Goal: Information Seeking & Learning: Learn about a topic

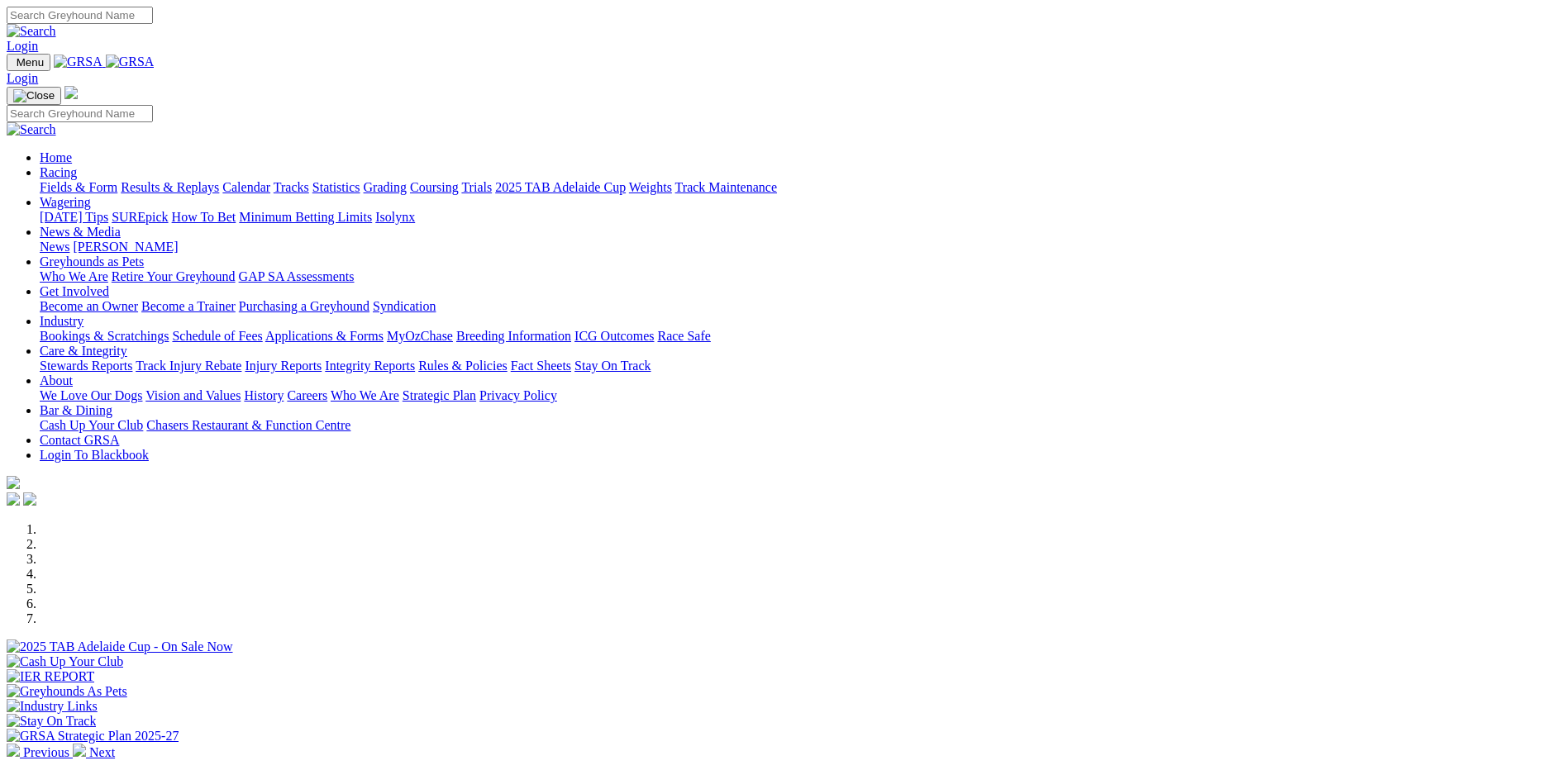
scroll to position [413, 0]
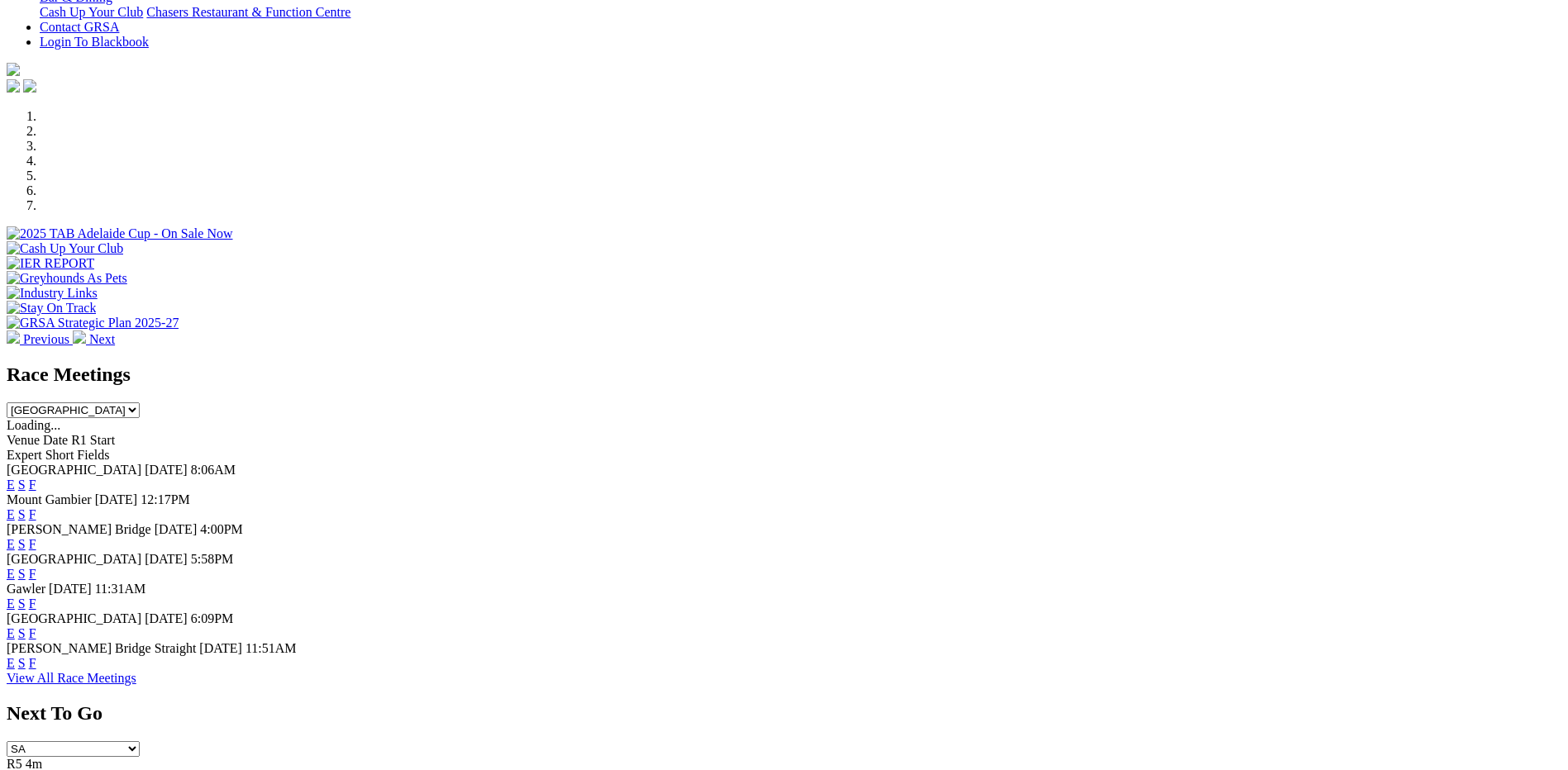
click at [36, 670] on link "F" at bounding box center [33, 663] width 8 height 14
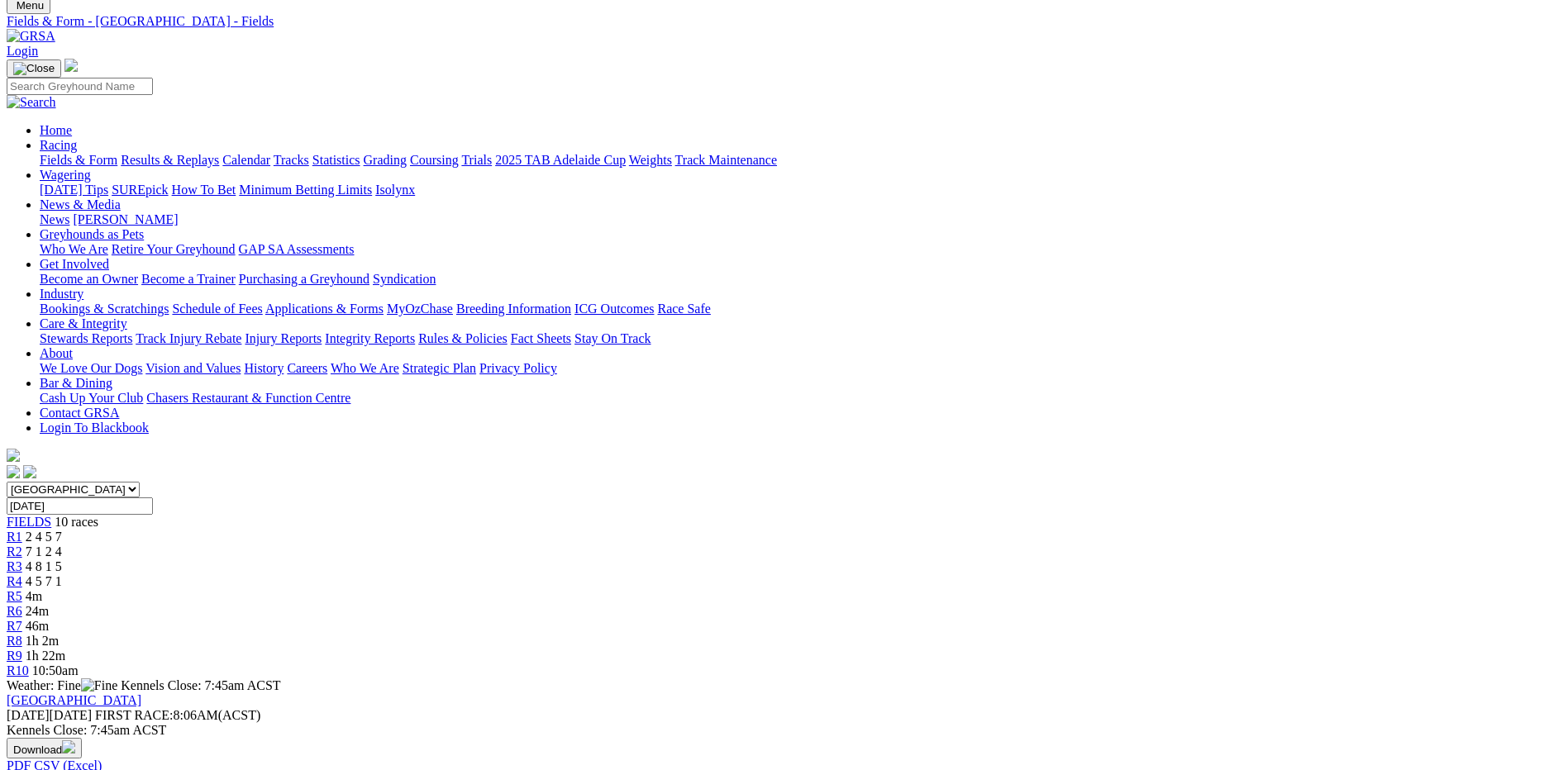
scroll to position [82, 0]
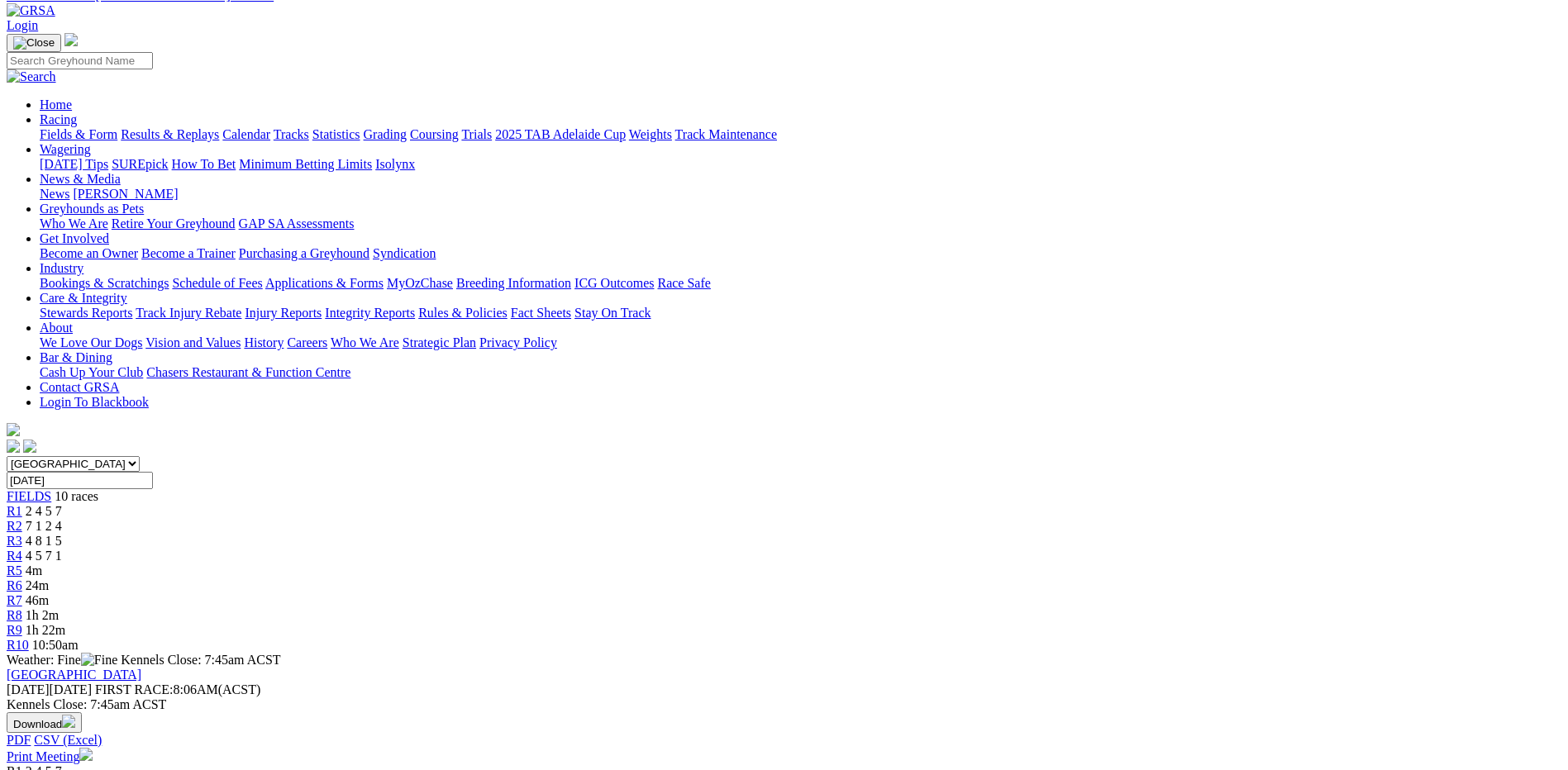
click at [411, 504] on div "R1 2 4 5 7" at bounding box center [784, 511] width 1555 height 15
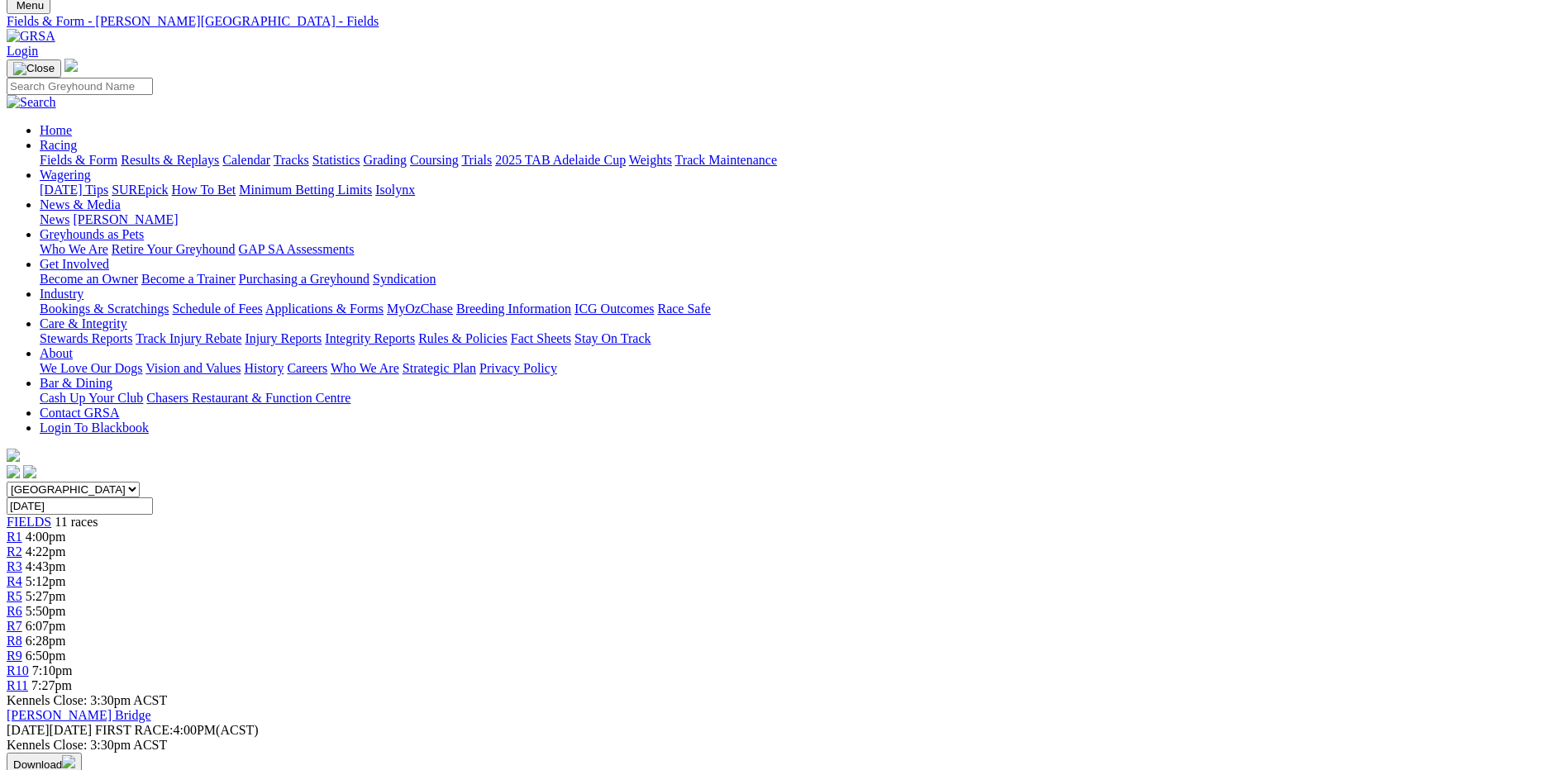
scroll to position [82, 0]
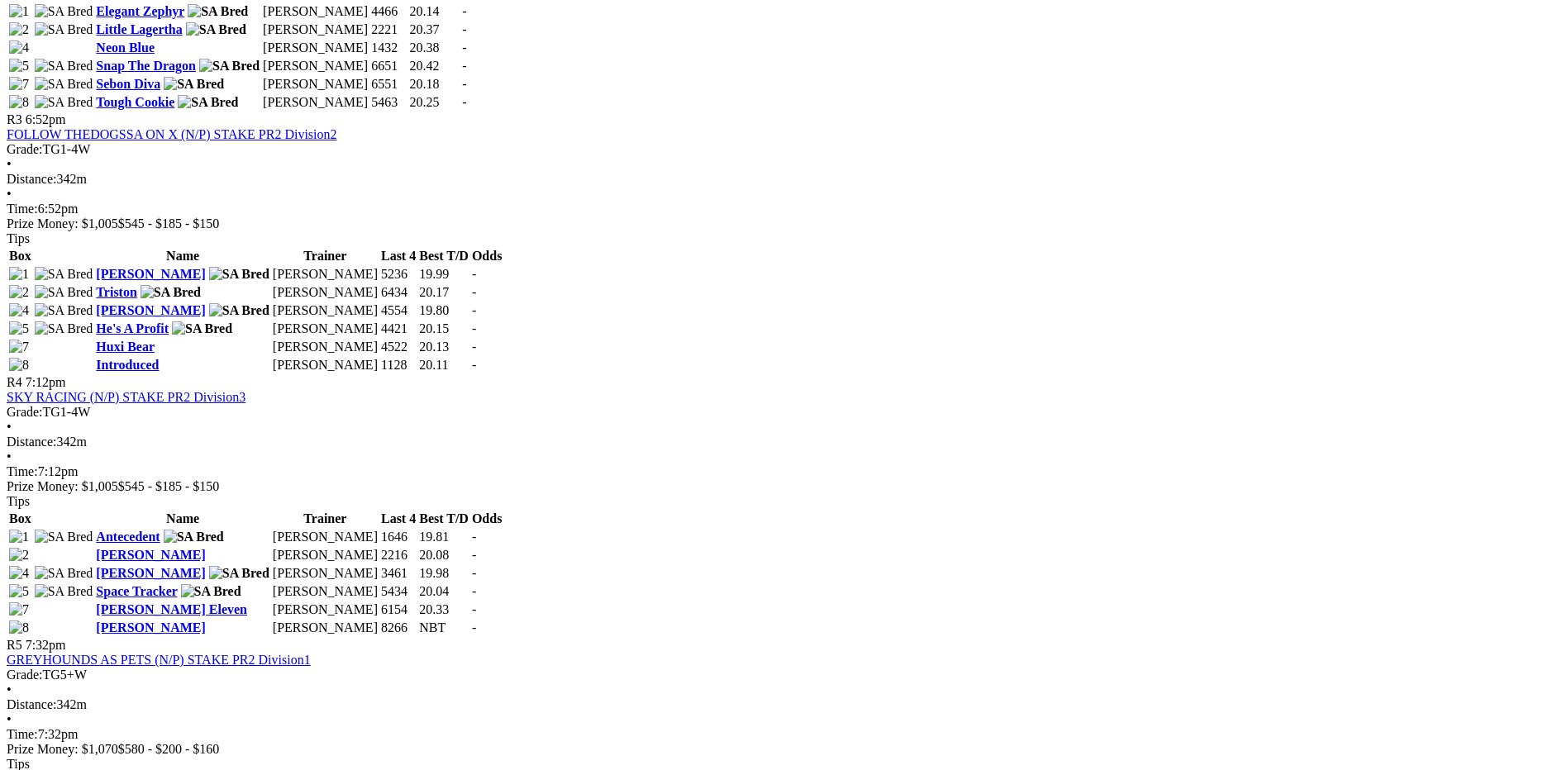
scroll to position [1405, 0]
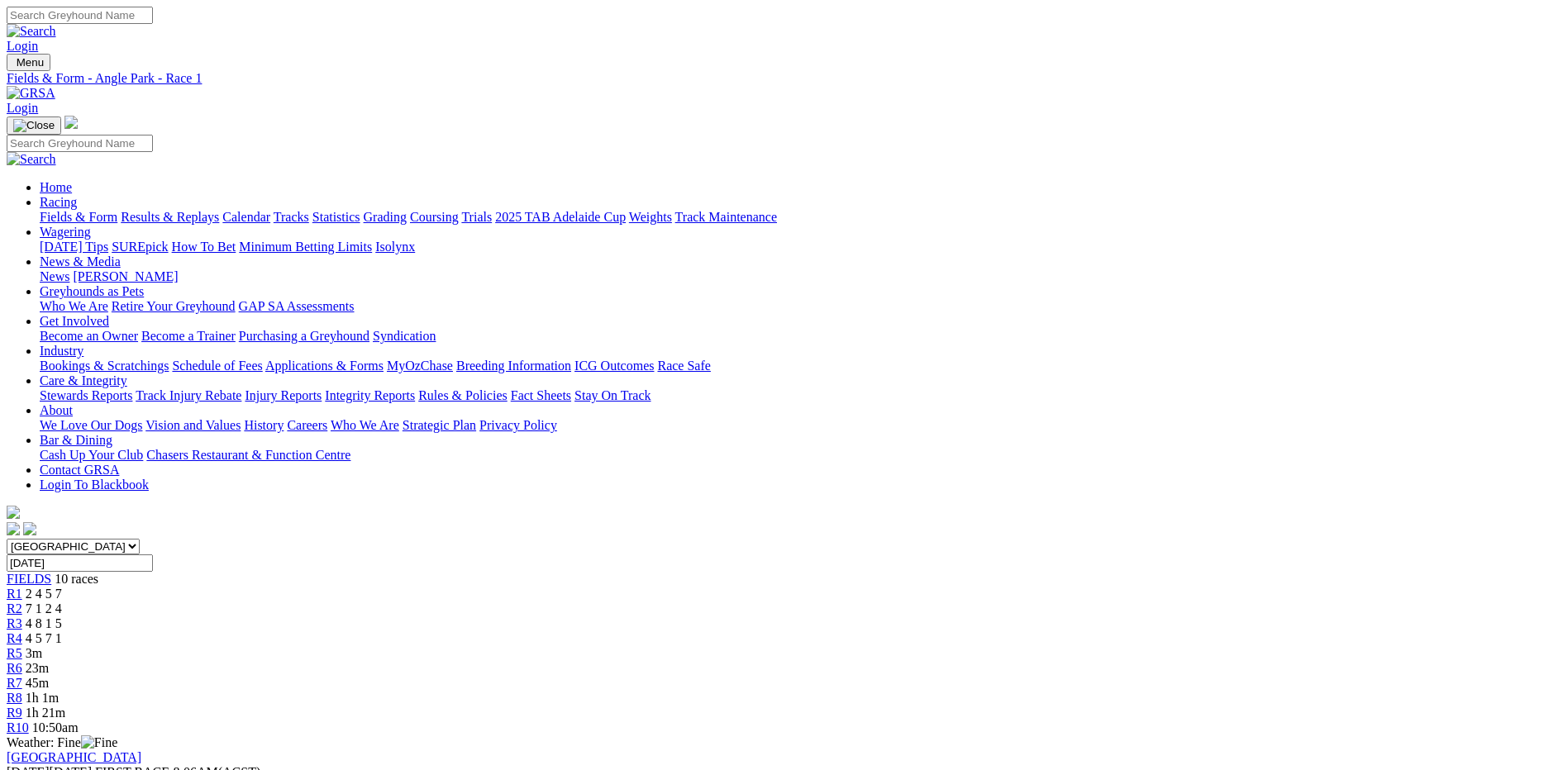
click at [636, 617] on div "R3 4 8 1 5" at bounding box center [784, 624] width 1555 height 15
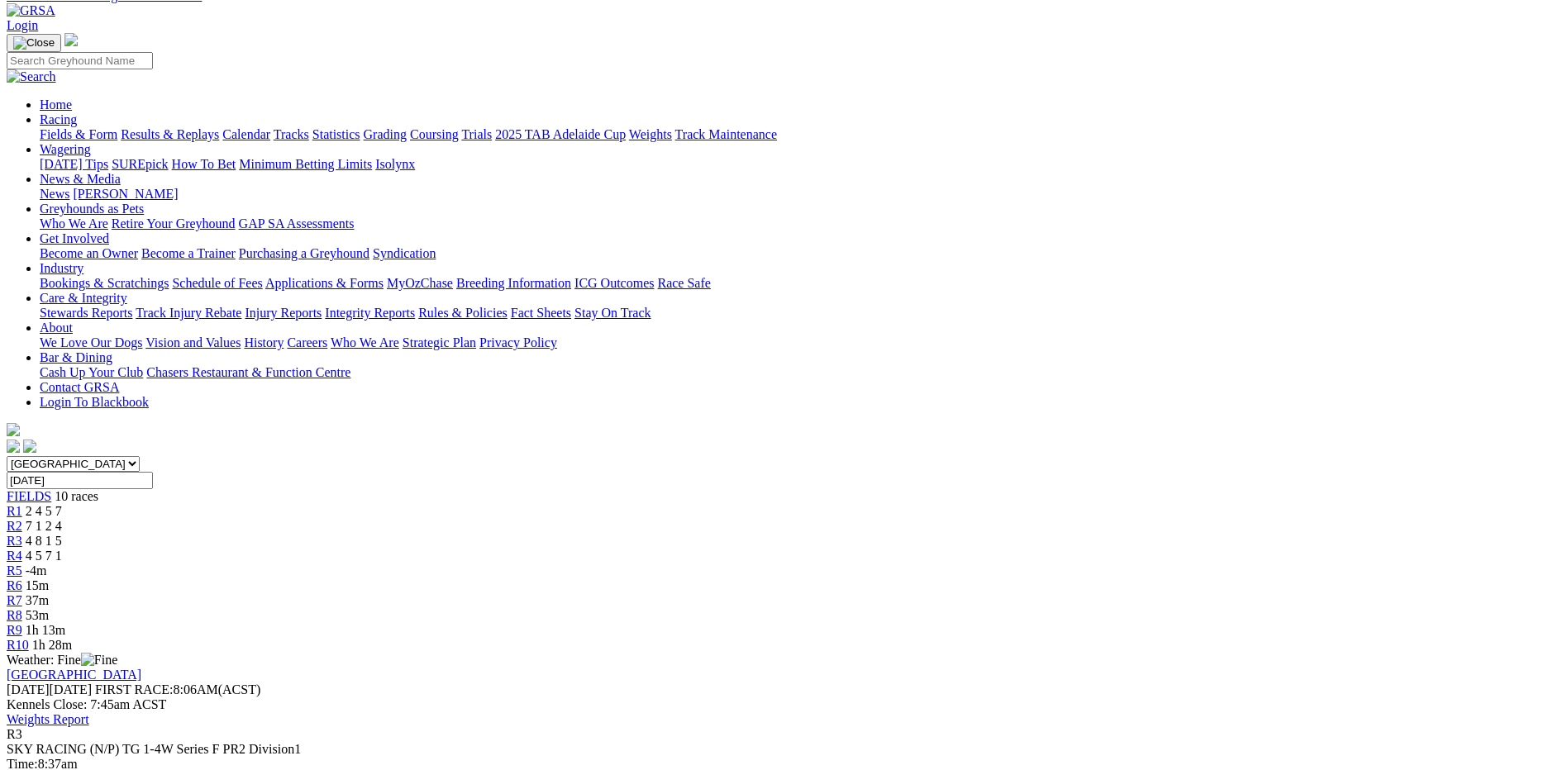
scroll to position [165, 0]
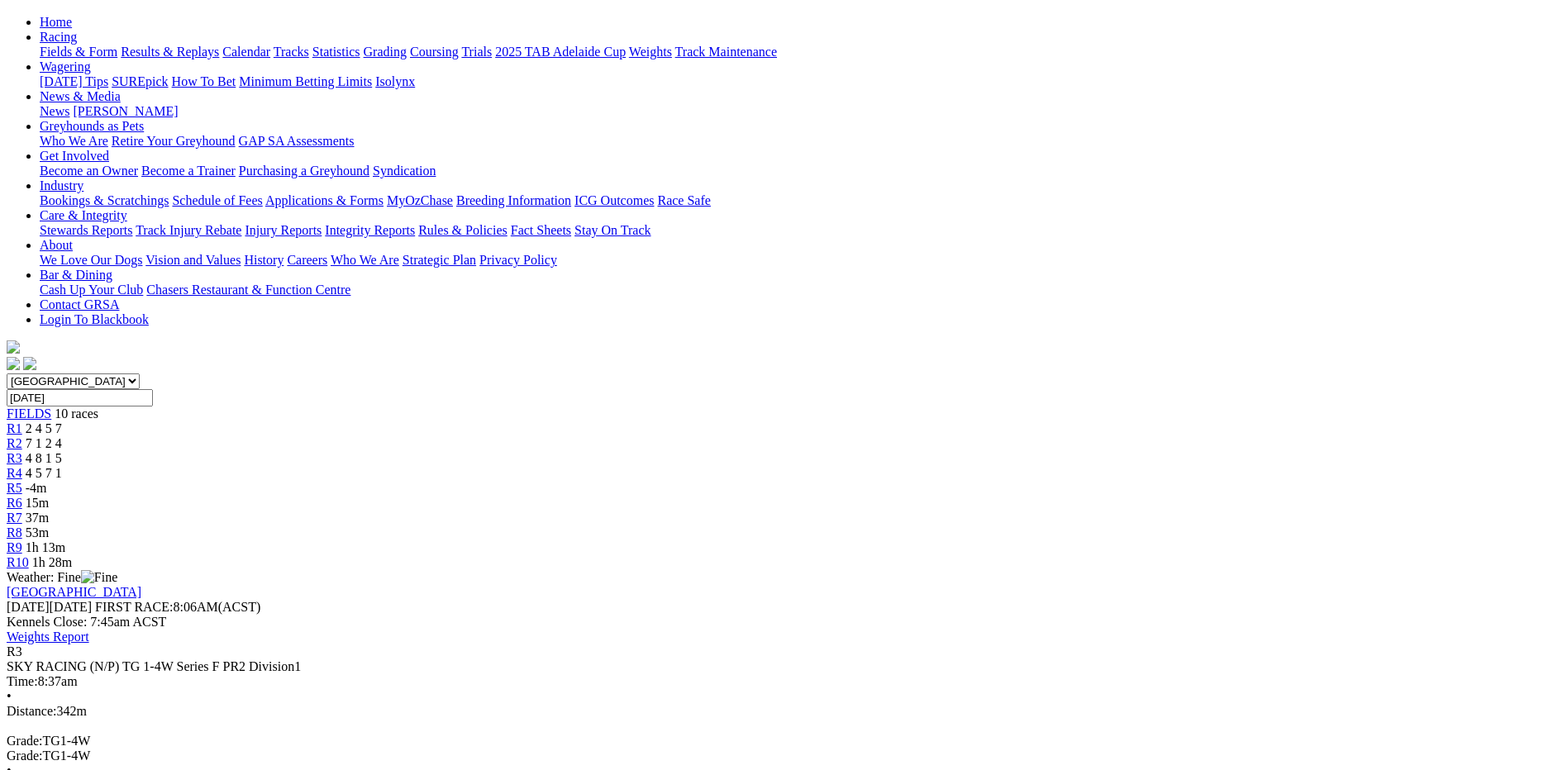
click at [23, 466] on link "R4" at bounding box center [14, 473] width 16 height 14
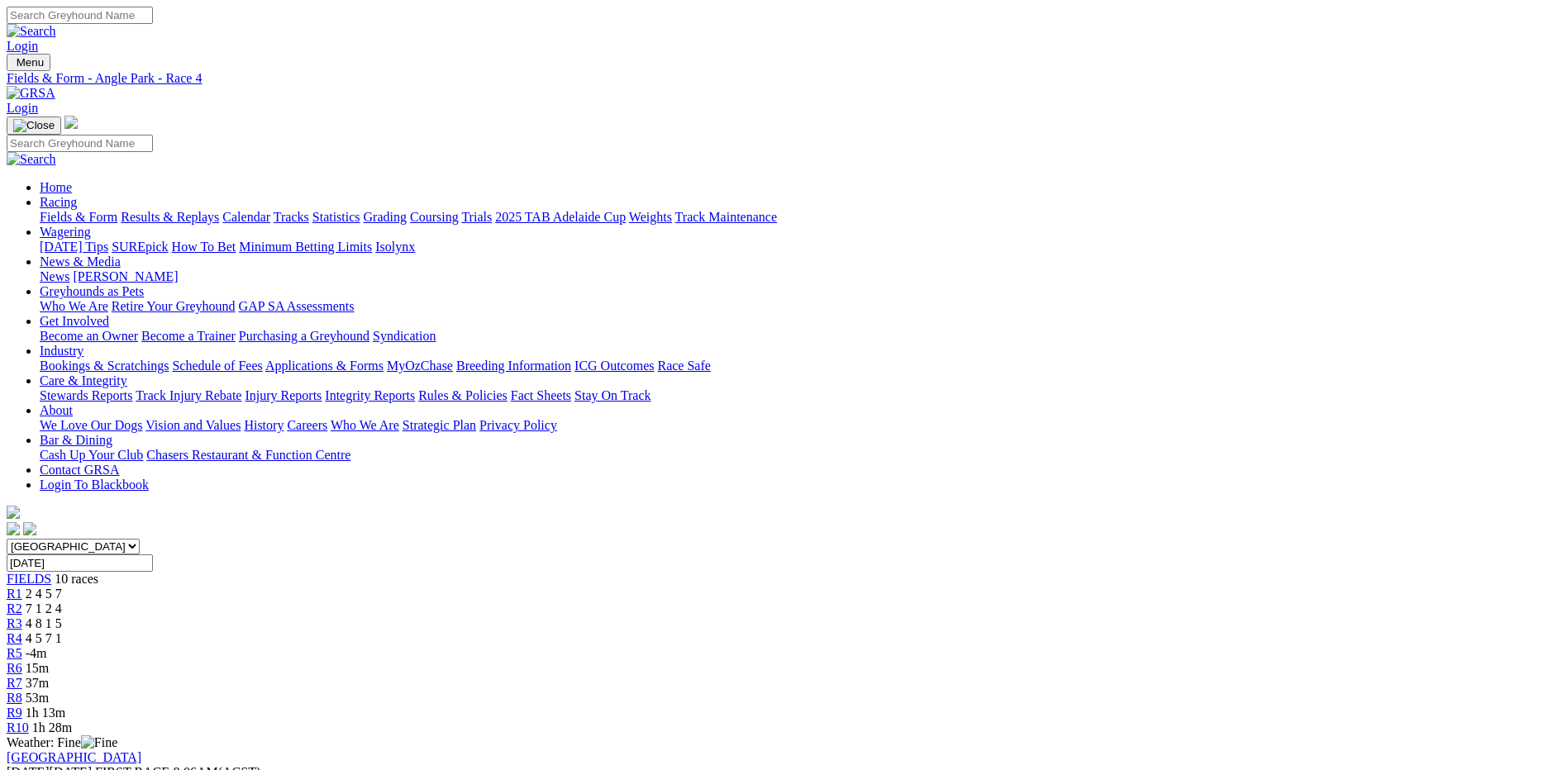
click at [793, 646] on div "R5 -4m" at bounding box center [784, 654] width 1555 height 15
type input "[DATE], [DATE]"
click at [48, 661] on span "15m" at bounding box center [37, 668] width 23 height 14
click at [48, 676] on span "26m" at bounding box center [37, 683] width 23 height 14
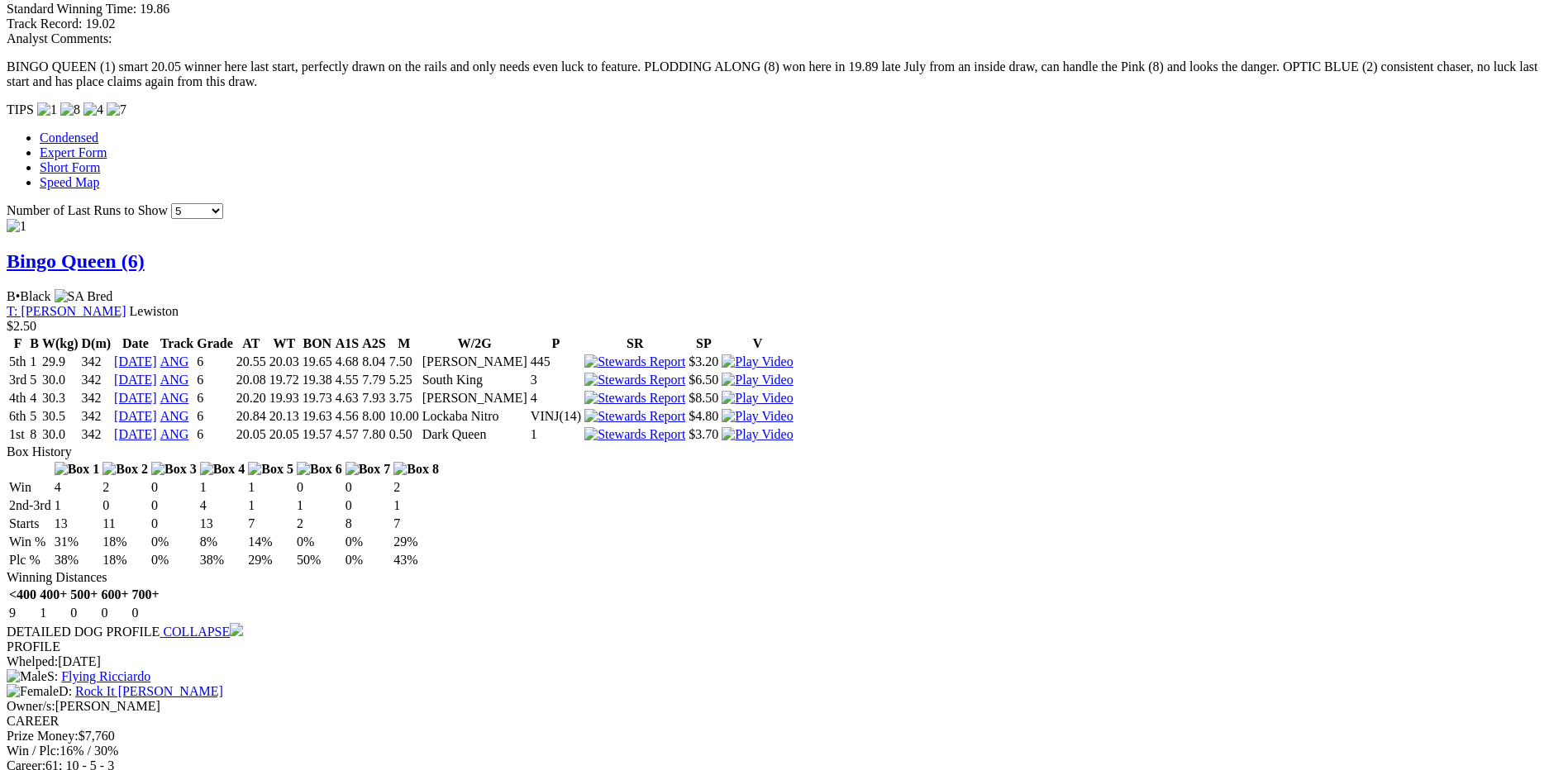
scroll to position [909, 0]
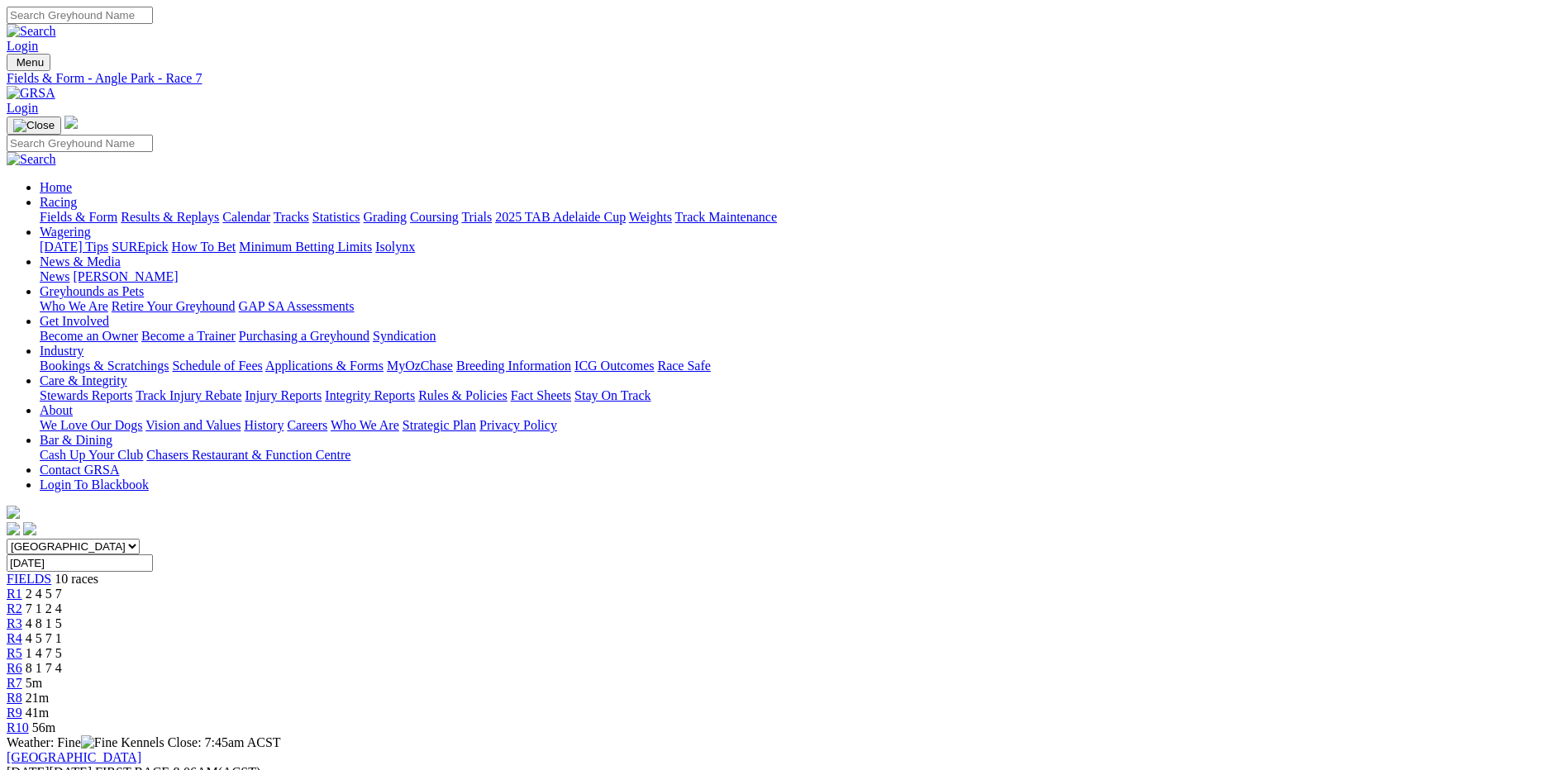
click at [48, 690] on span "21m" at bounding box center [37, 697] width 23 height 14
click at [42, 676] on span "5m" at bounding box center [33, 683] width 16 height 14
click at [1062, 690] on div "R8 15m" at bounding box center [784, 698] width 1555 height 15
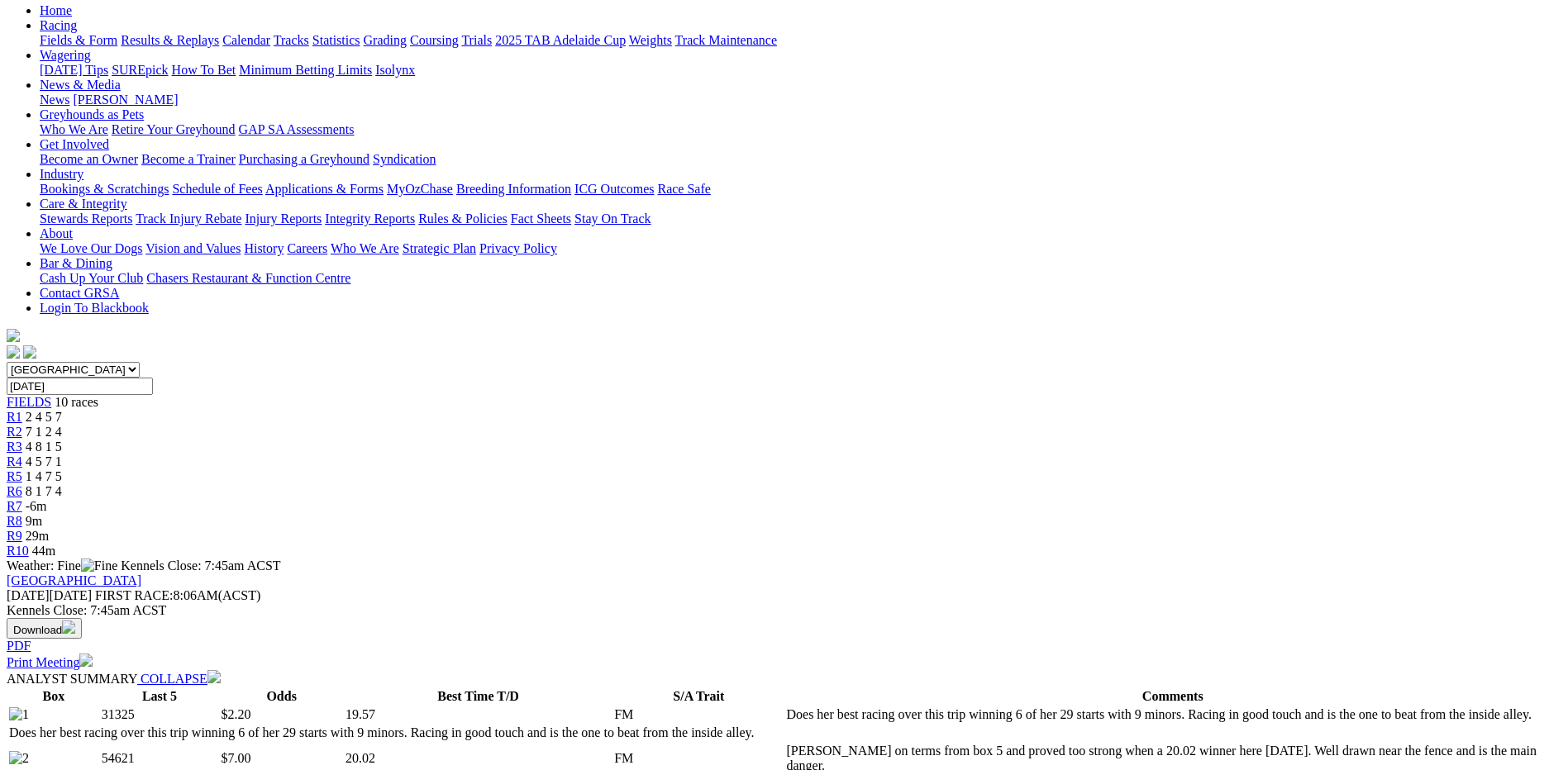
scroll to position [165, 0]
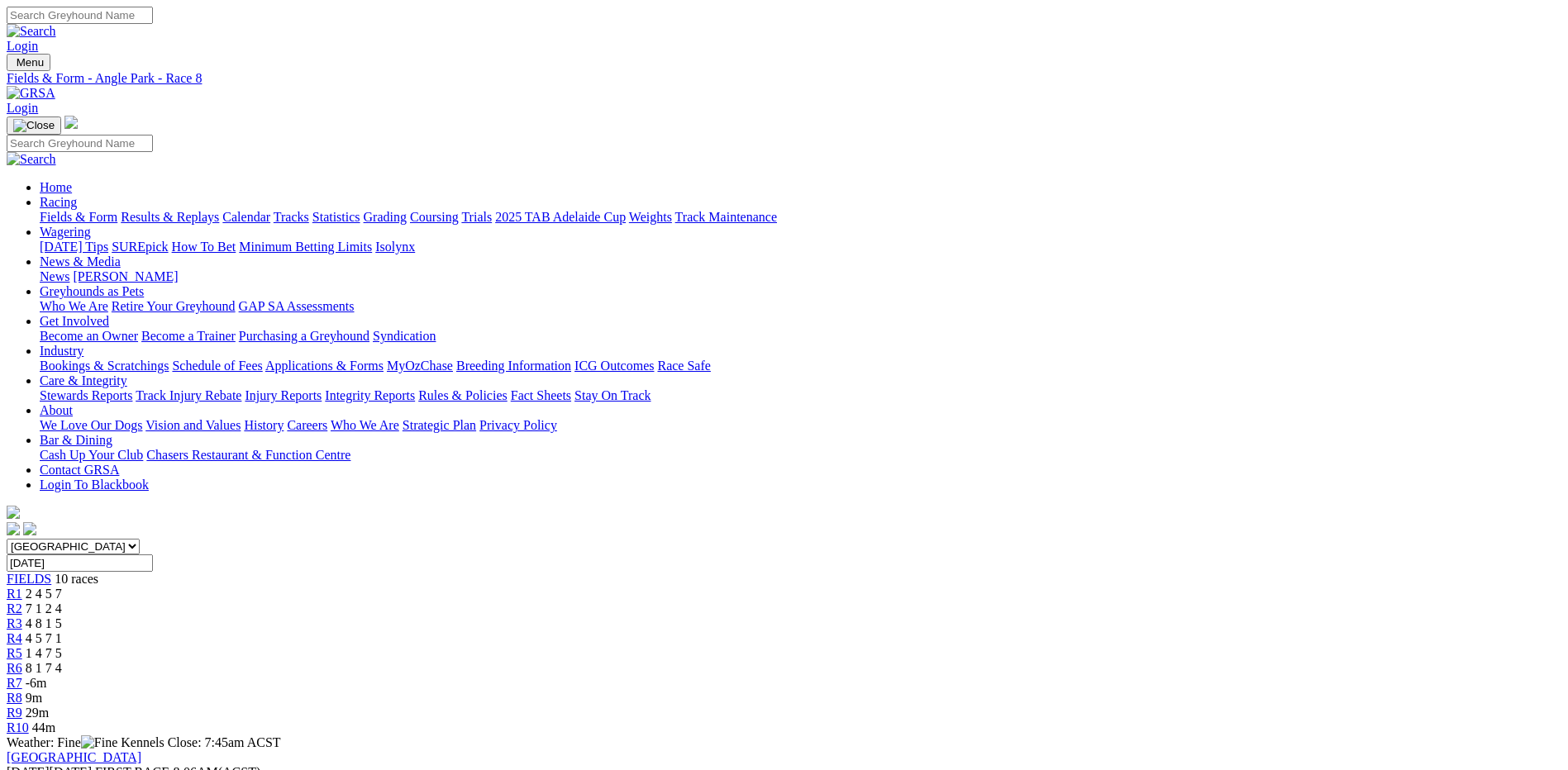
click at [48, 706] on span "29m" at bounding box center [37, 712] width 23 height 14
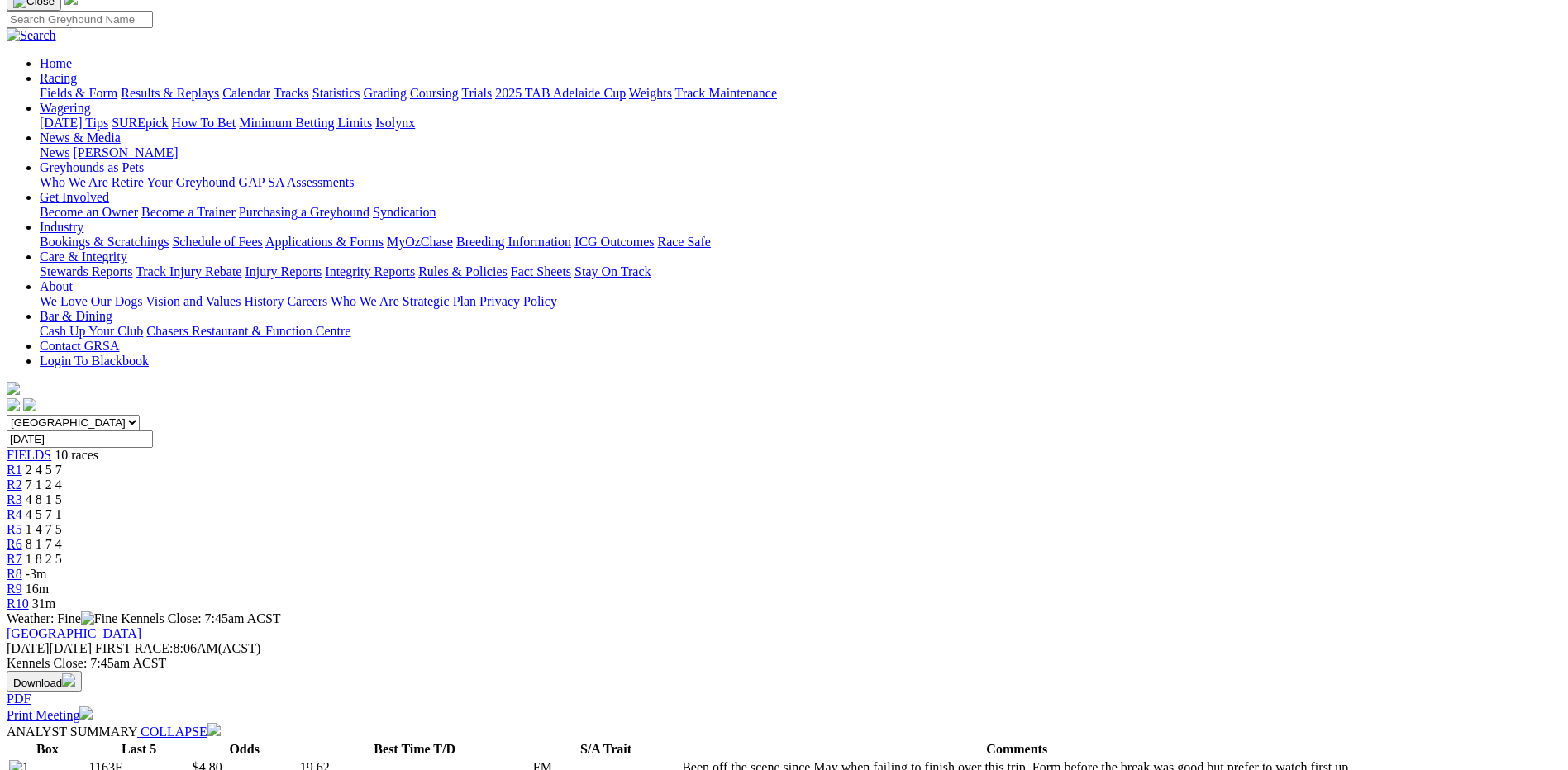
scroll to position [82, 0]
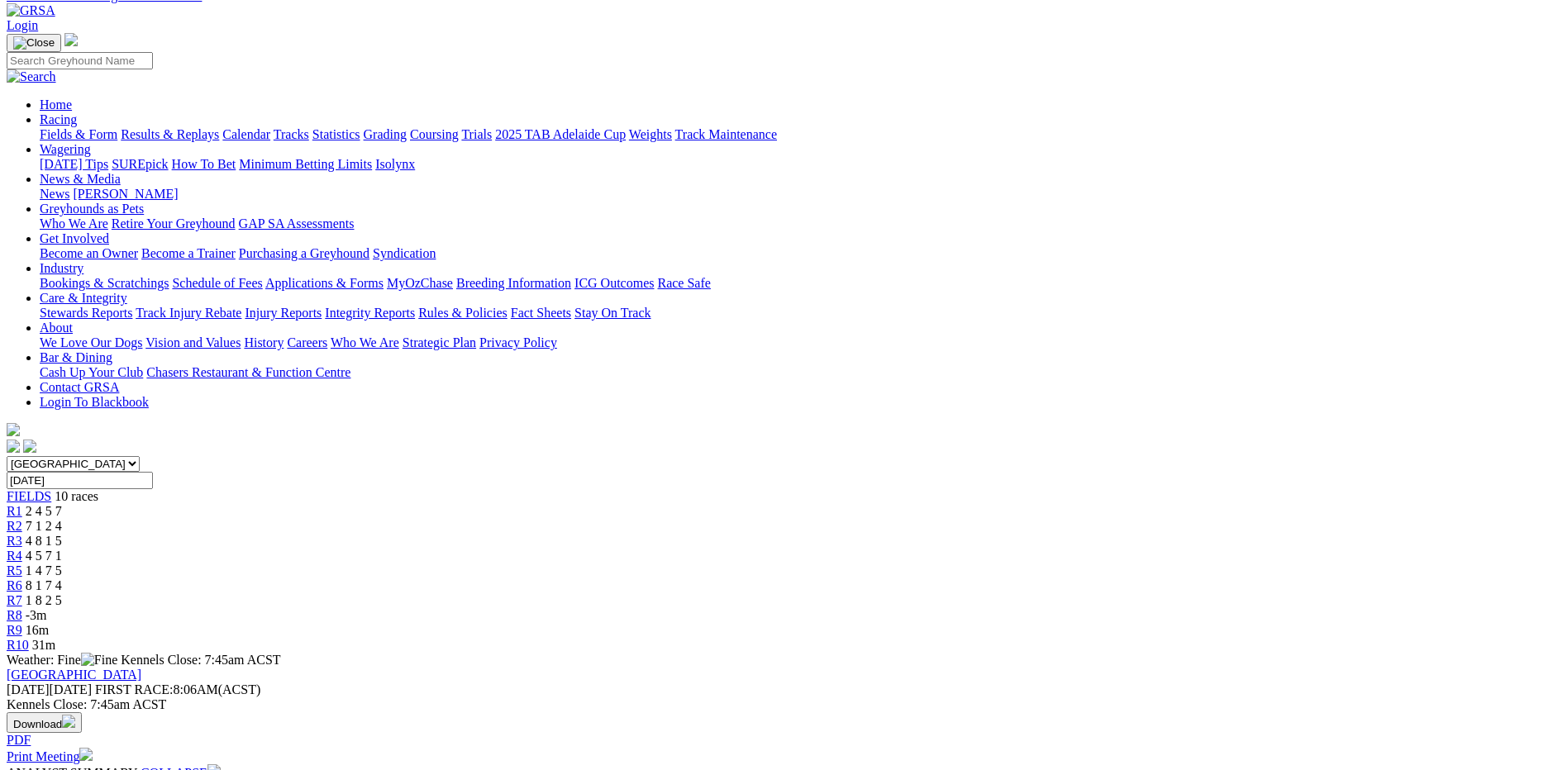
click at [23, 608] on span "R8" at bounding box center [14, 615] width 16 height 14
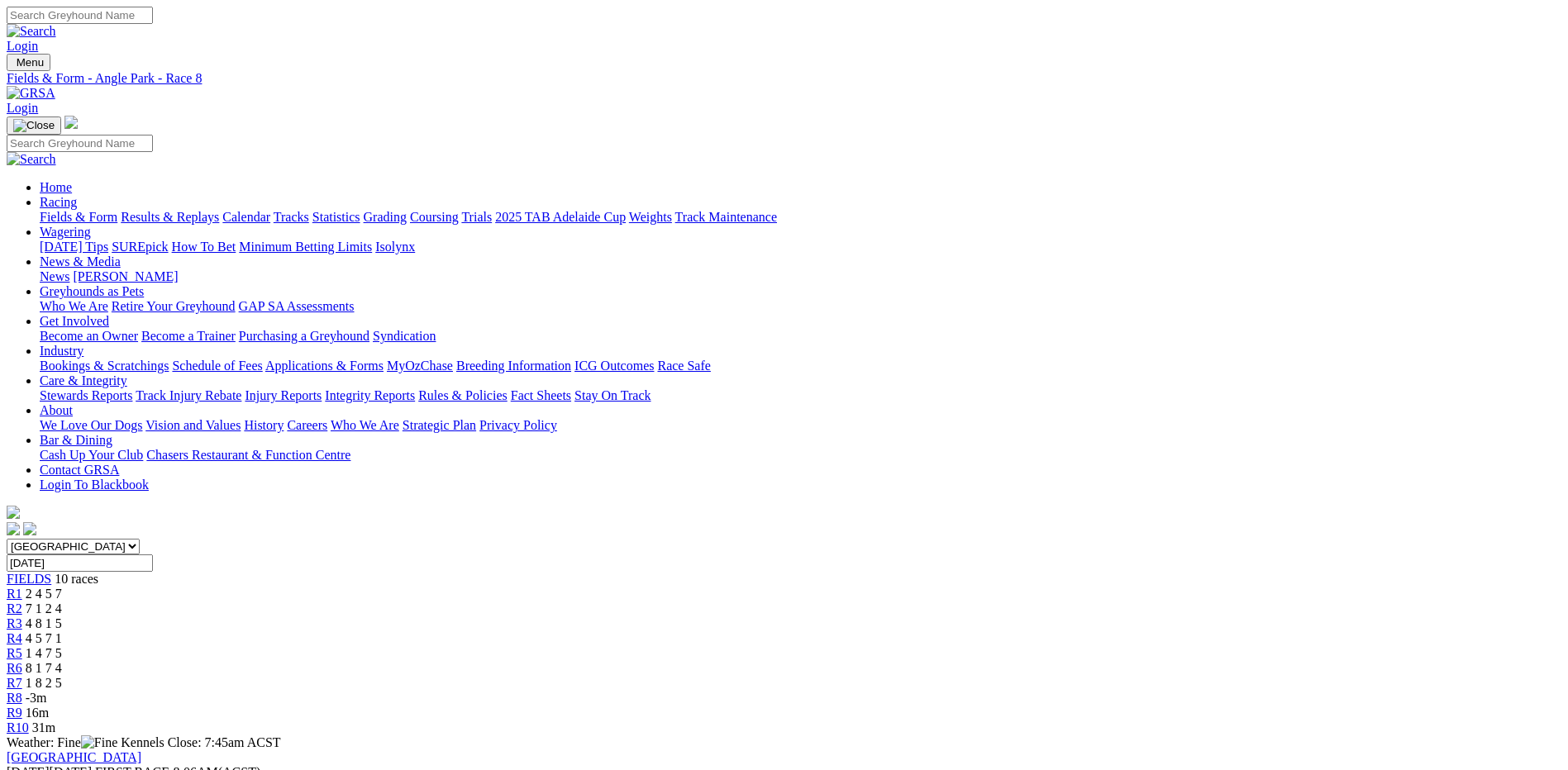
click at [23, 706] on link "R9" at bounding box center [14, 712] width 16 height 14
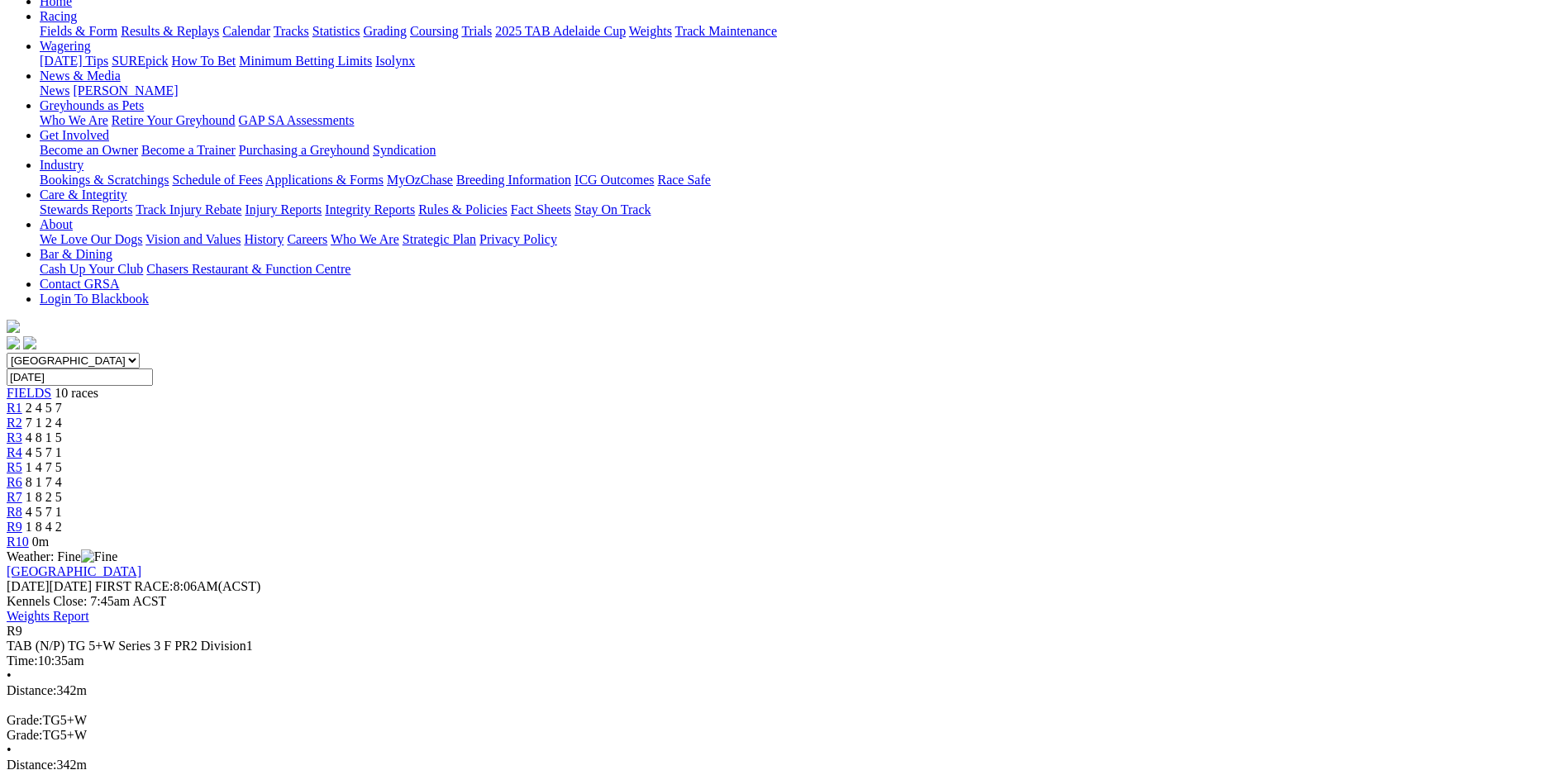
scroll to position [165, 0]
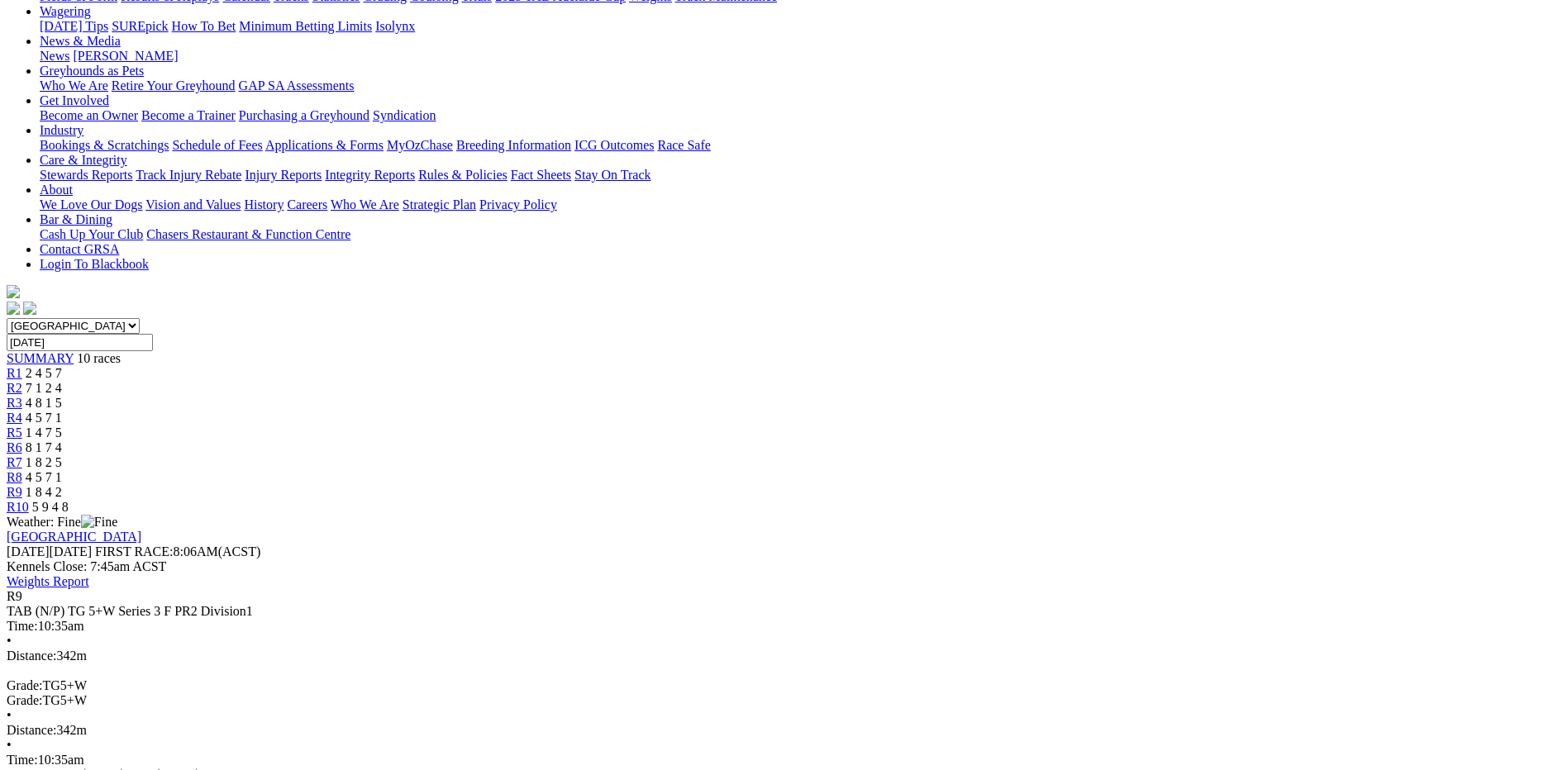
scroll to position [248, 0]
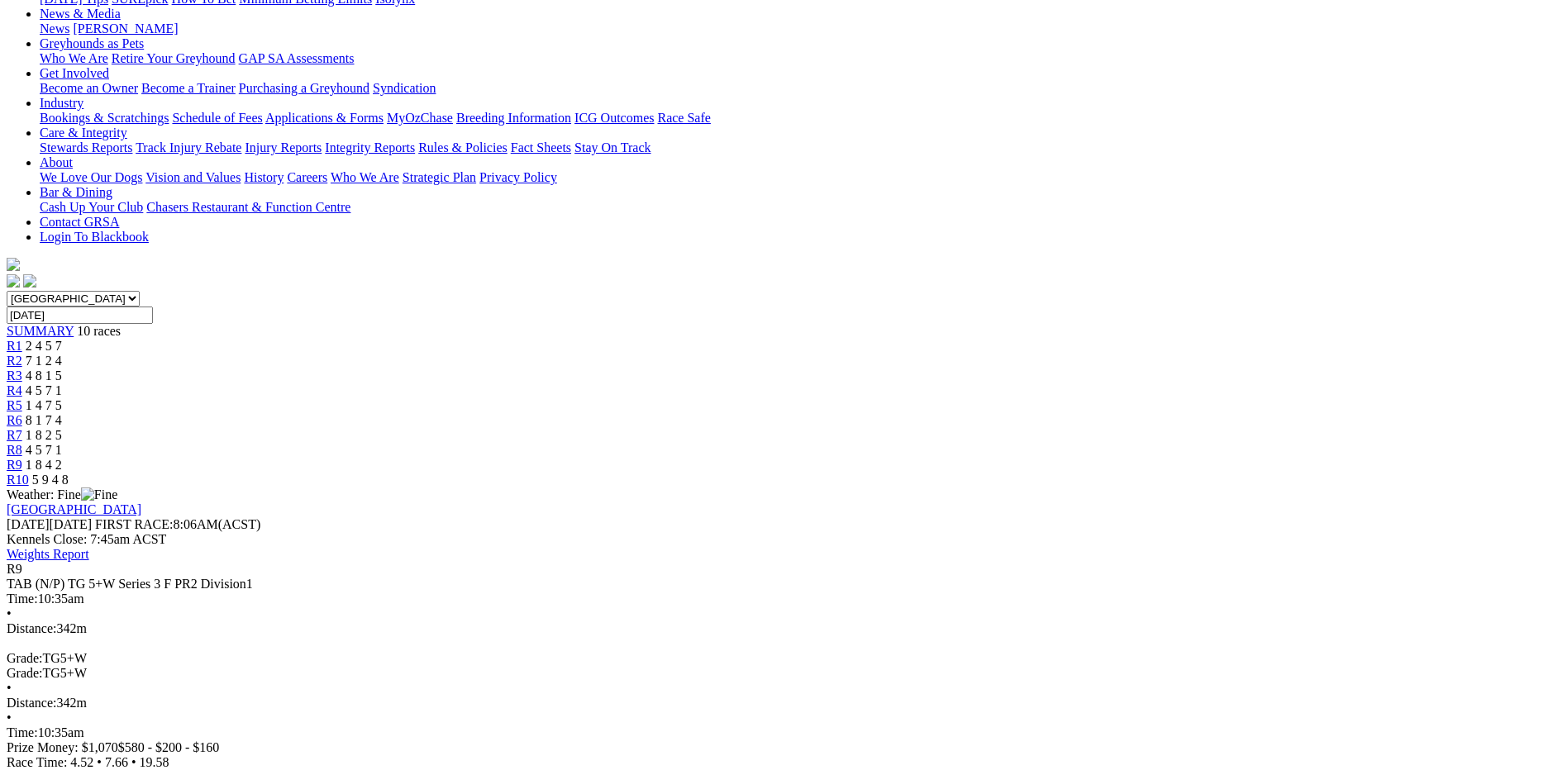
click at [68, 473] on span "5 9 4 8" at bounding box center [50, 479] width 36 height 14
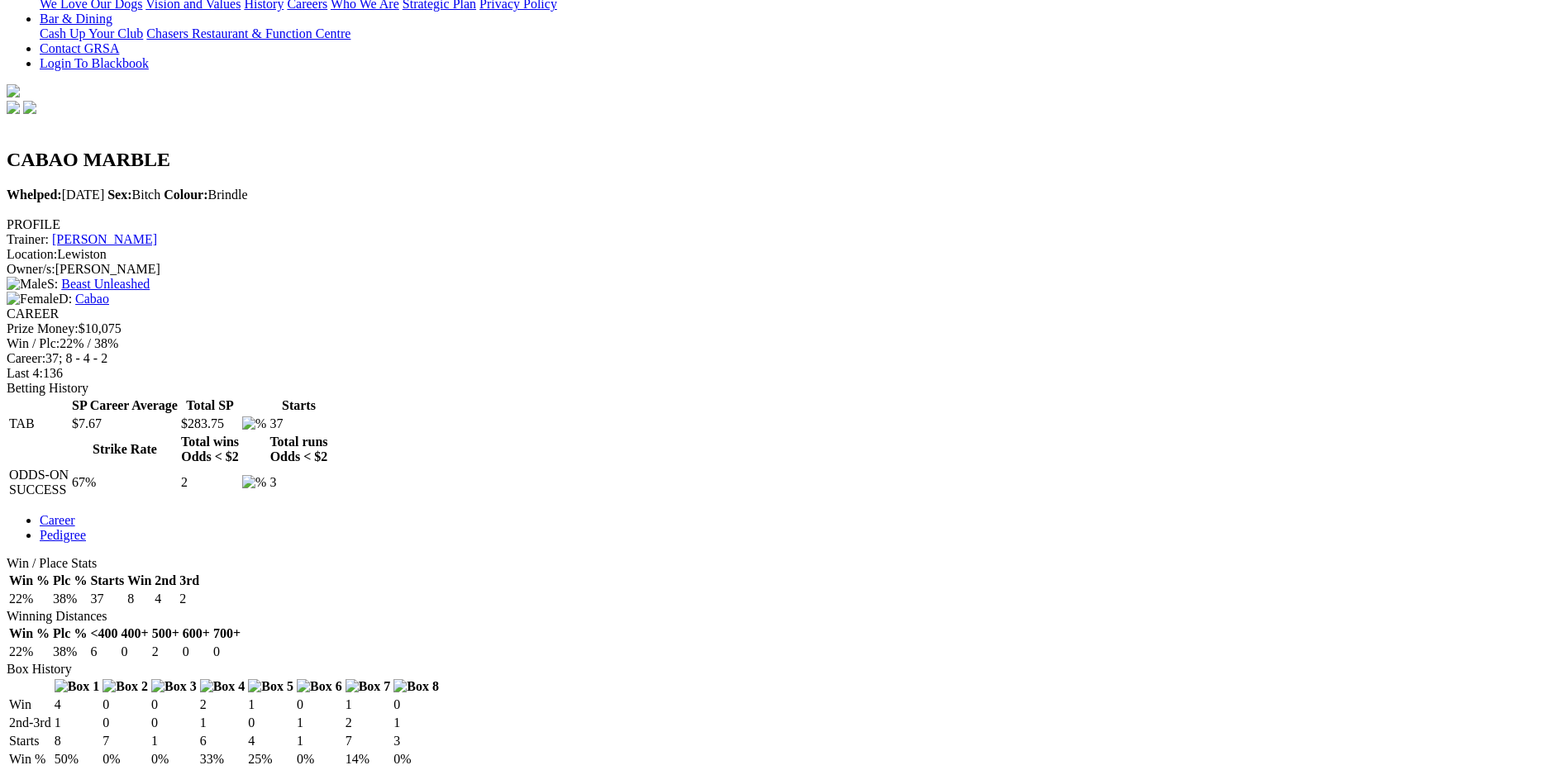
scroll to position [413, 0]
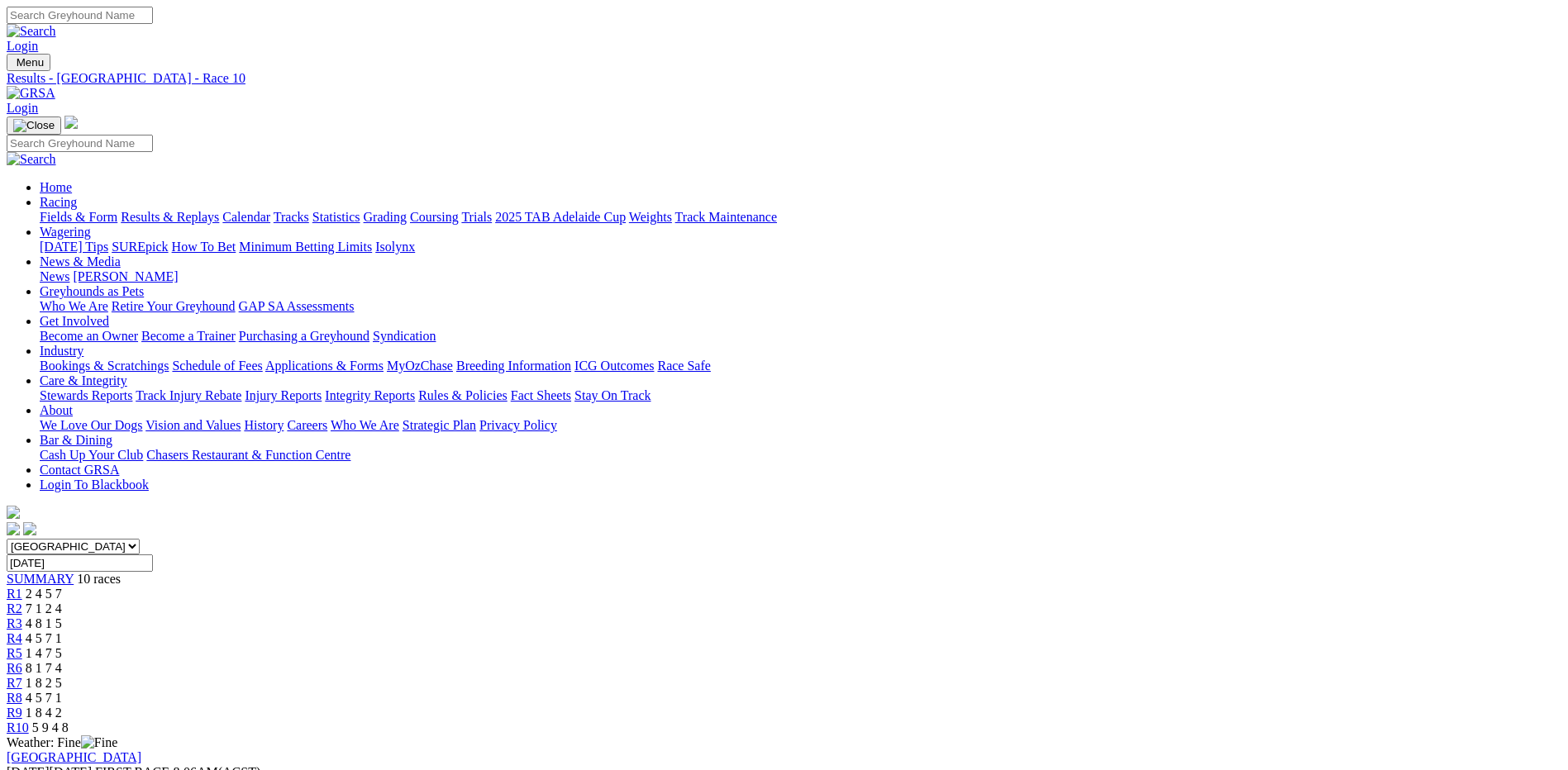
click at [117, 210] on link "Fields & Form" at bounding box center [79, 217] width 78 height 14
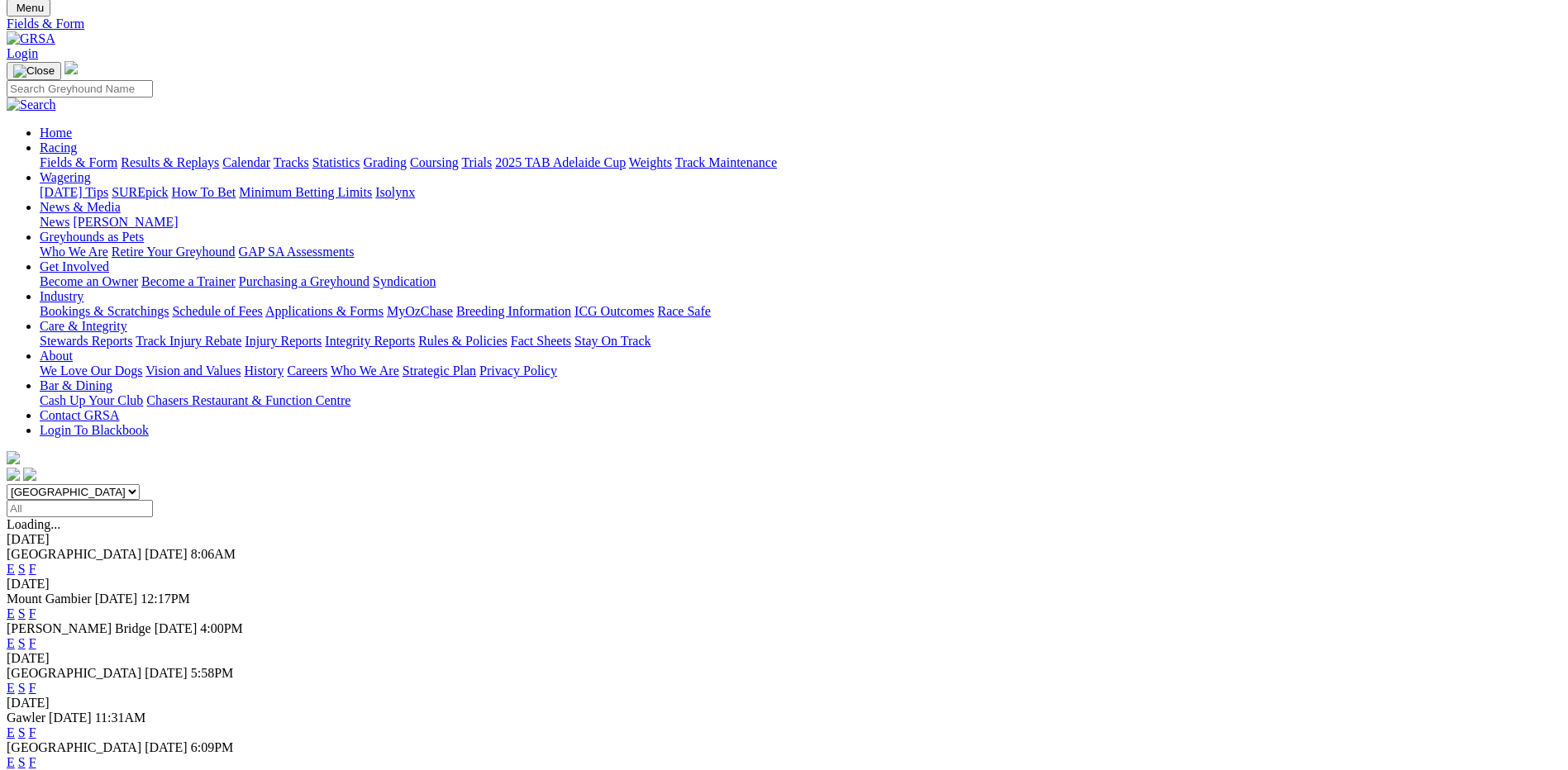
scroll to position [82, 0]
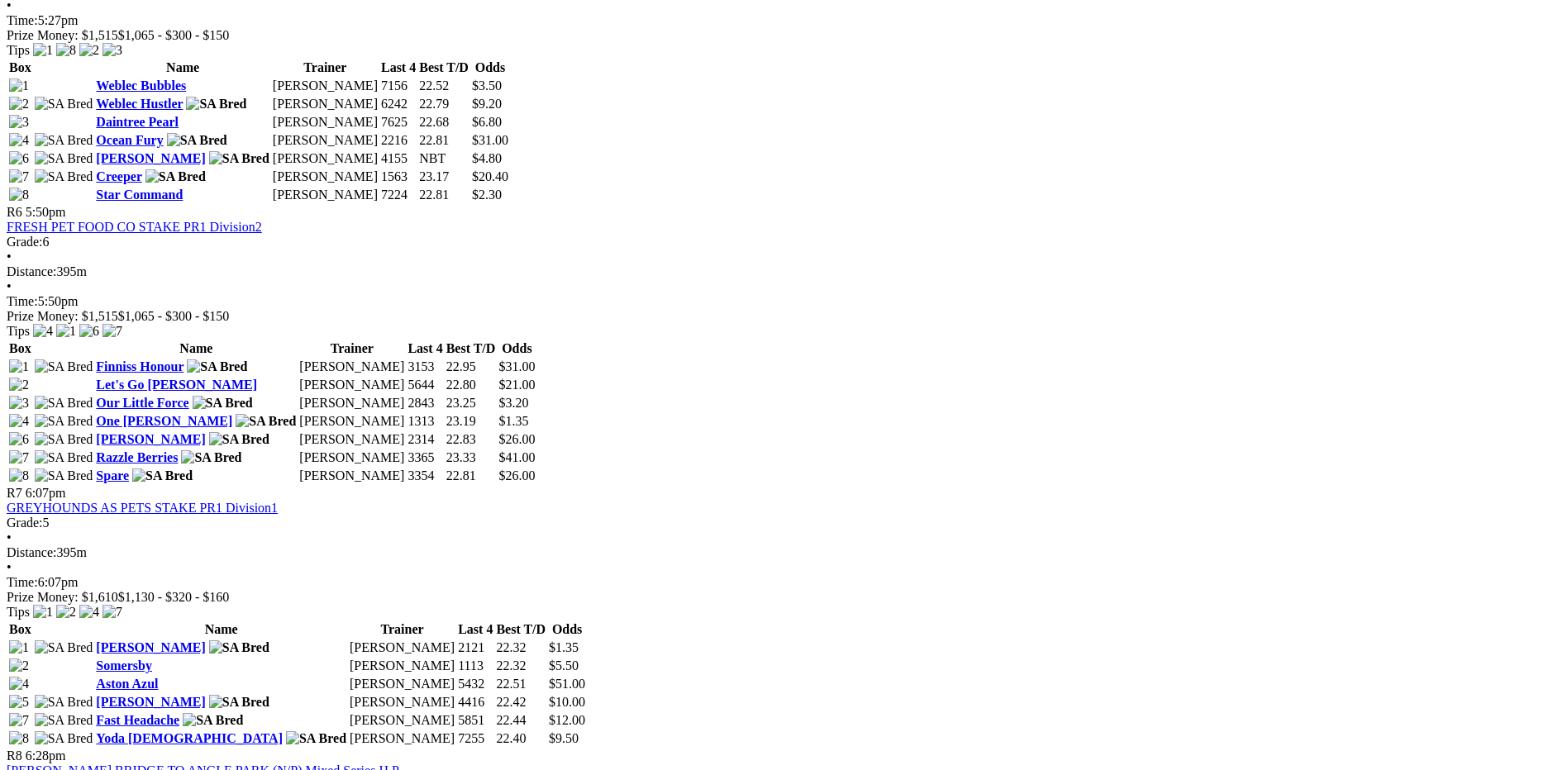
scroll to position [2148, 0]
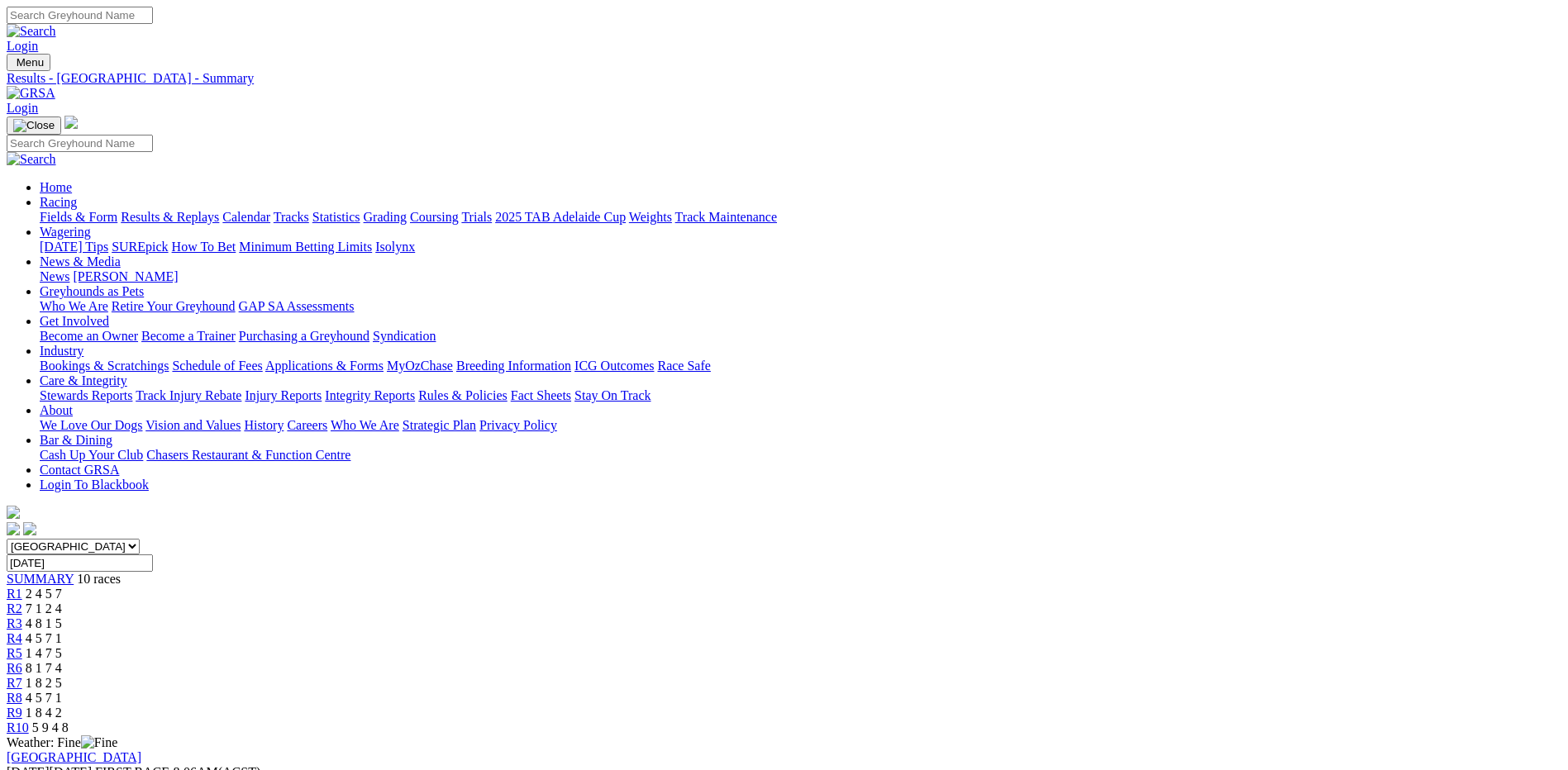
click at [117, 210] on link "Fields & Form" at bounding box center [79, 217] width 78 height 14
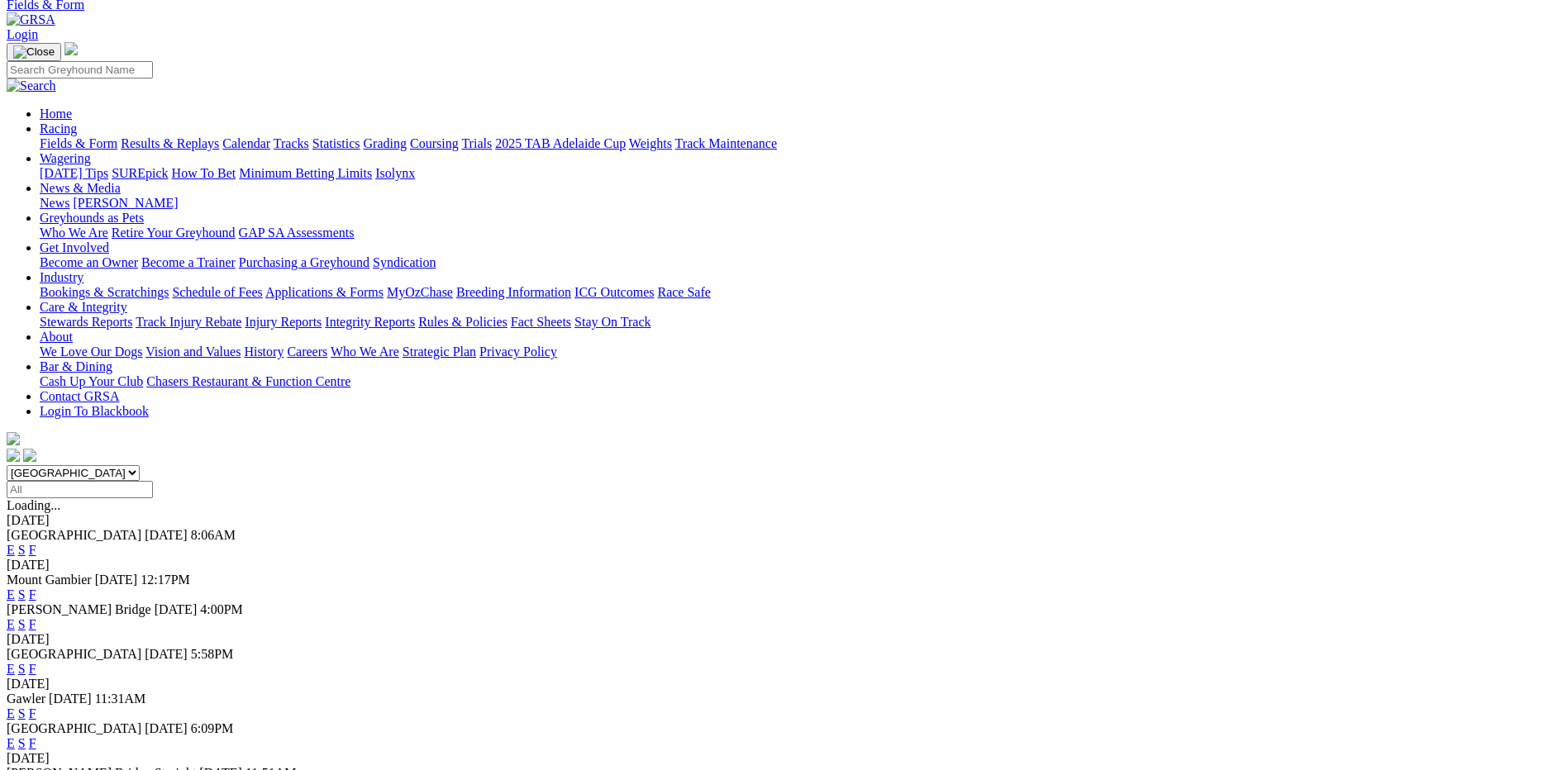
scroll to position [165, 0]
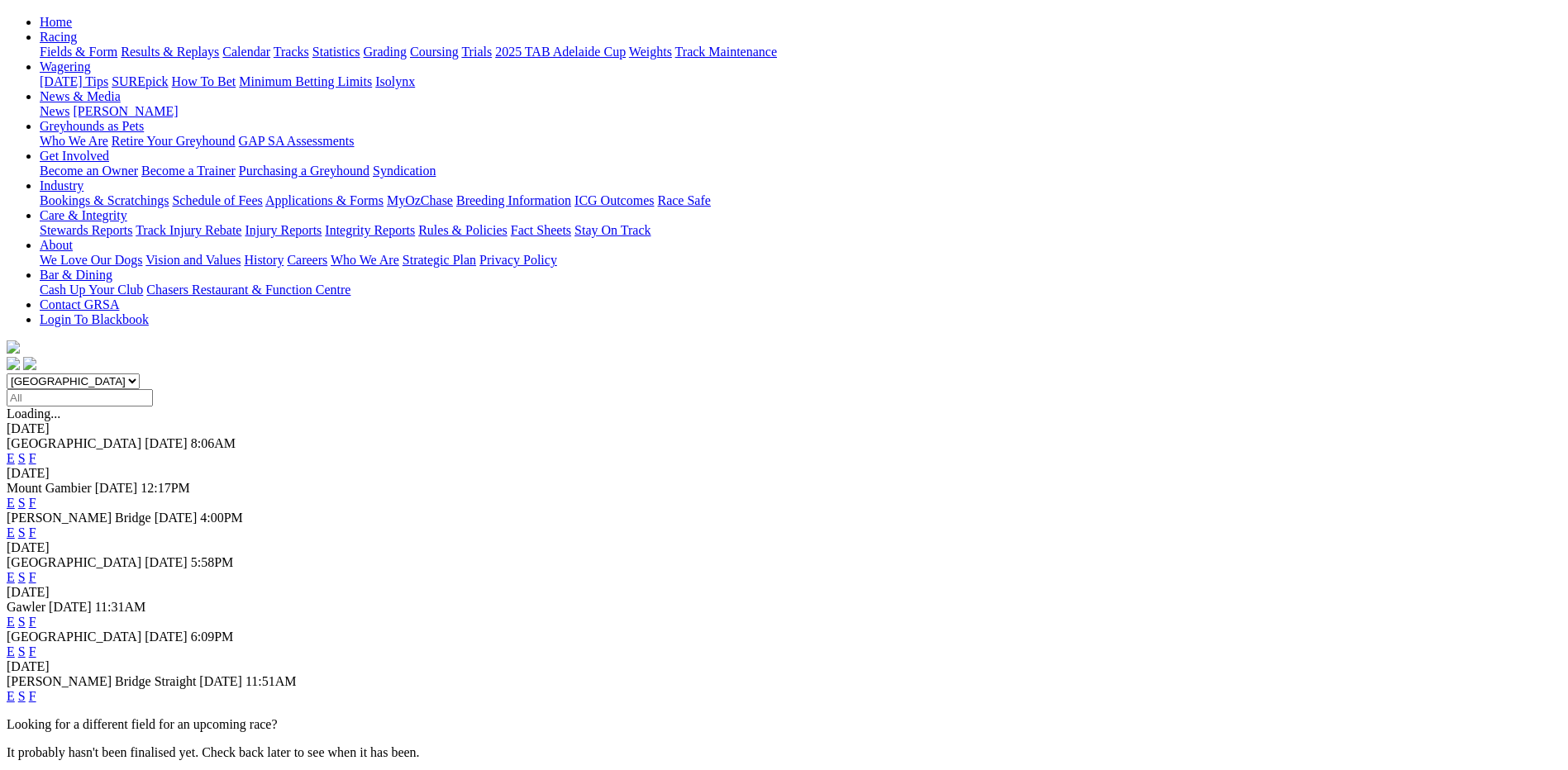
click at [36, 526] on link "F" at bounding box center [33, 532] width 8 height 14
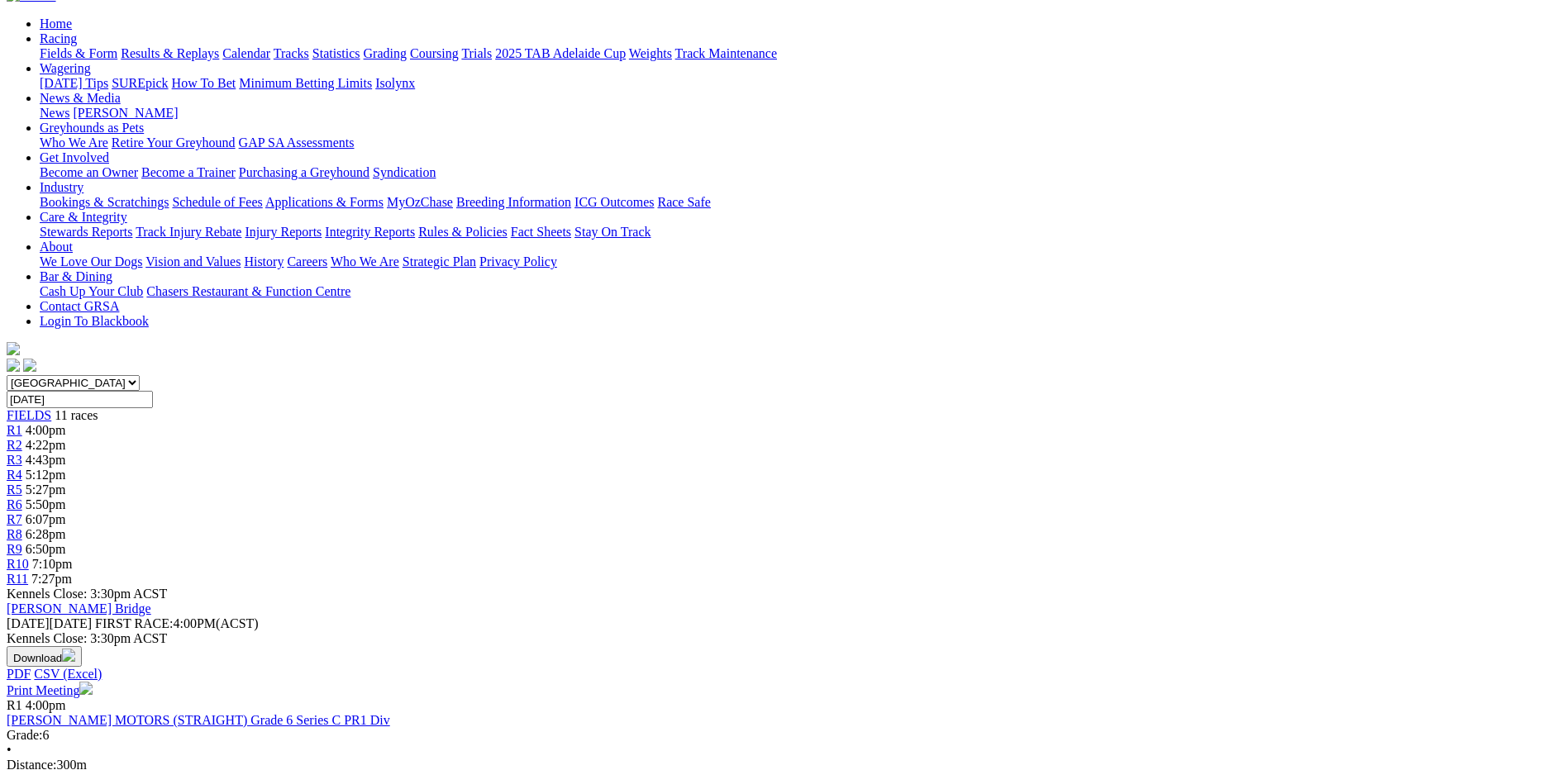
scroll to position [165, 0]
